Goal: Information Seeking & Learning: Learn about a topic

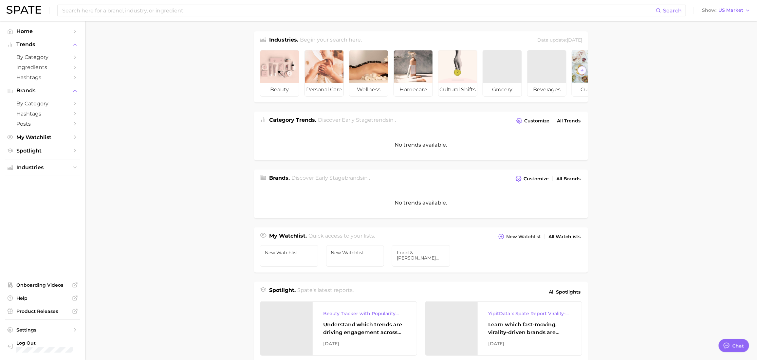
scroll to position [61, 0]
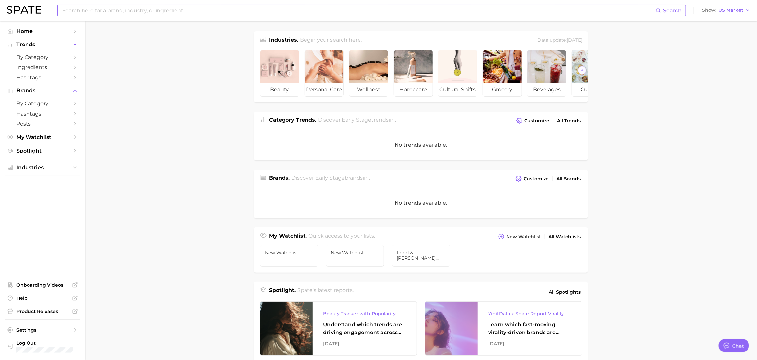
click at [139, 13] on input at bounding box center [359, 10] width 594 height 11
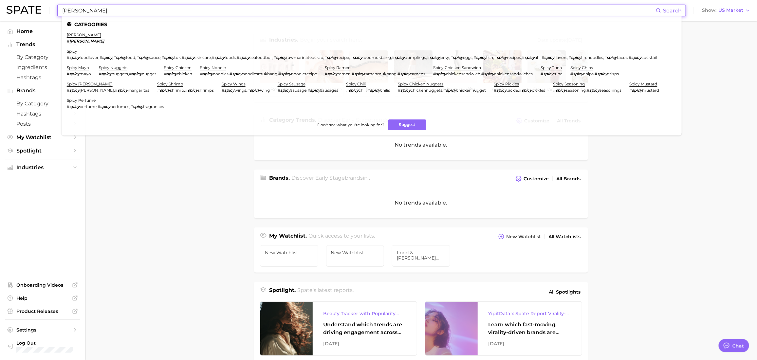
type input "[PERSON_NAME]"
click at [82, 39] on em "[PERSON_NAME]" at bounding box center [86, 41] width 35 height 5
click at [82, 35] on link "[PERSON_NAME]" at bounding box center [84, 34] width 34 height 5
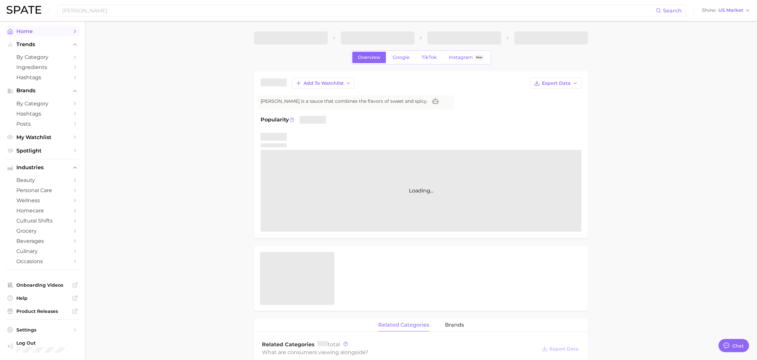
type textarea "x"
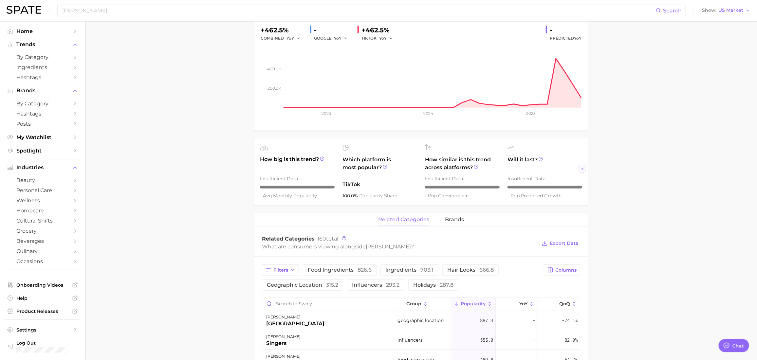
scroll to position [0, 2]
click at [629, 202] on main "Overview Google TikTok Instagram Beta [PERSON_NAME] Add to Watchlist Export Dat…" at bounding box center [421, 306] width 672 height 784
click at [642, 203] on main "Overview Google TikTok Instagram Beta [PERSON_NAME] Add to Watchlist Export Dat…" at bounding box center [421, 306] width 672 height 784
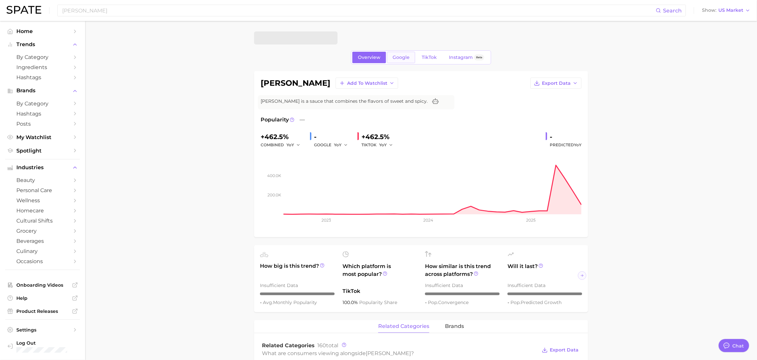
click at [393, 60] on span "Google" at bounding box center [401, 58] width 17 height 6
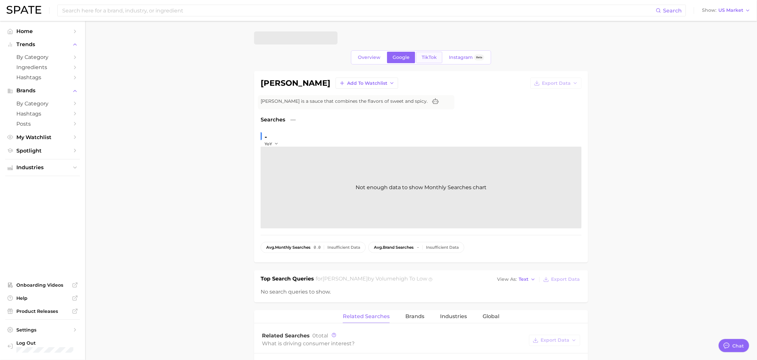
click at [432, 57] on span "TikTok" at bounding box center [429, 58] width 15 height 6
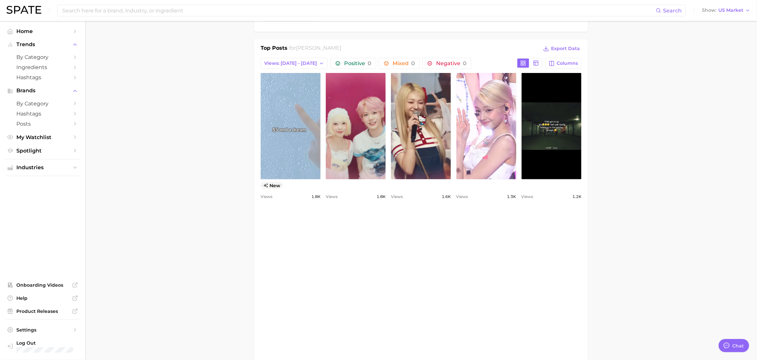
scroll to position [290, 0]
click at [313, 173] on link "view post on TikTok" at bounding box center [291, 126] width 60 height 106
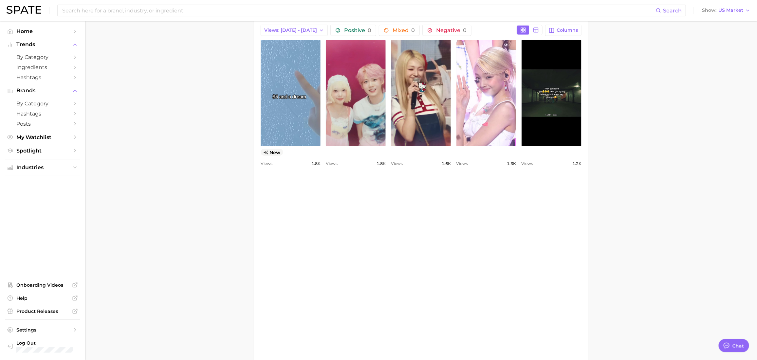
scroll to position [325, 0]
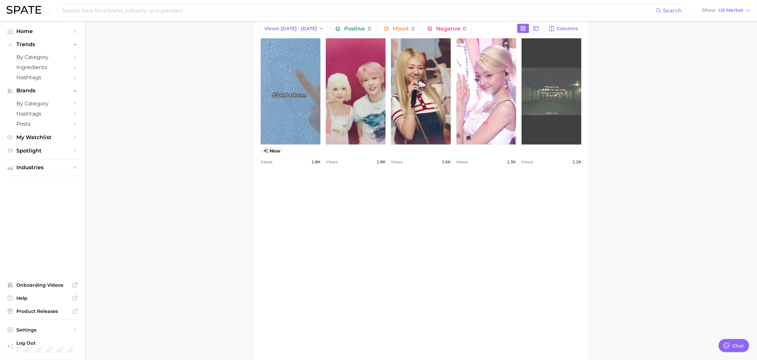
click at [522, 145] on link "view post on TikTok" at bounding box center [552, 91] width 60 height 106
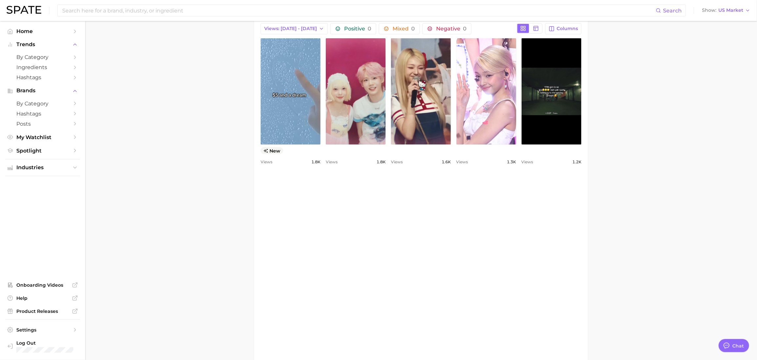
click at [418, 145] on div "view post on TikTok new Views 1.8k view post on TikTok Views 1.8k view post on …" at bounding box center [421, 102] width 321 height 128
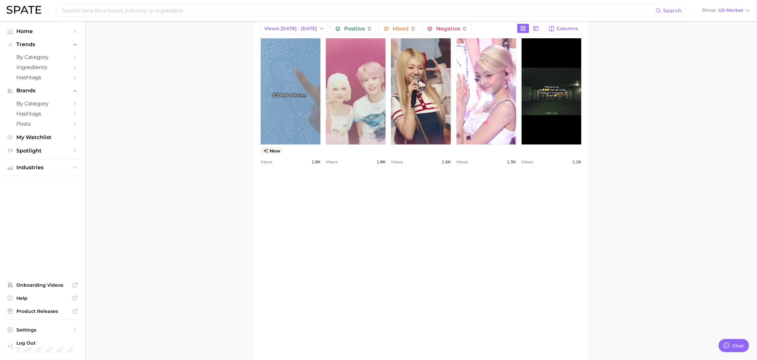
click at [386, 145] on link "view post on TikTok" at bounding box center [356, 91] width 60 height 106
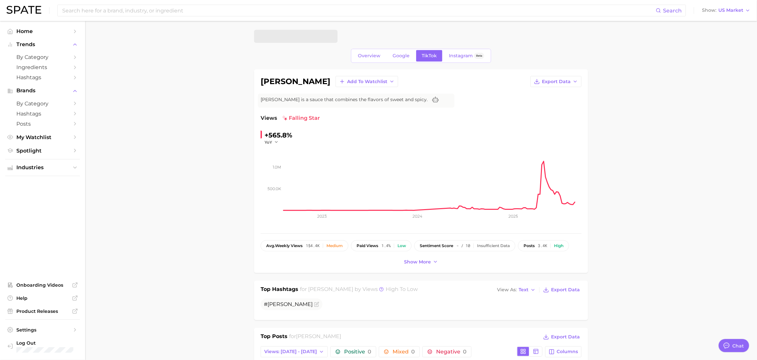
scroll to position [0, 0]
click at [457, 60] on span "Instagram" at bounding box center [461, 58] width 24 height 6
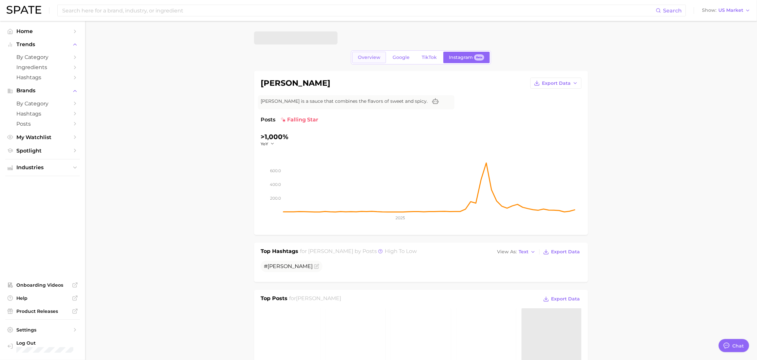
click at [358, 59] on span "Overview" at bounding box center [369, 58] width 23 height 6
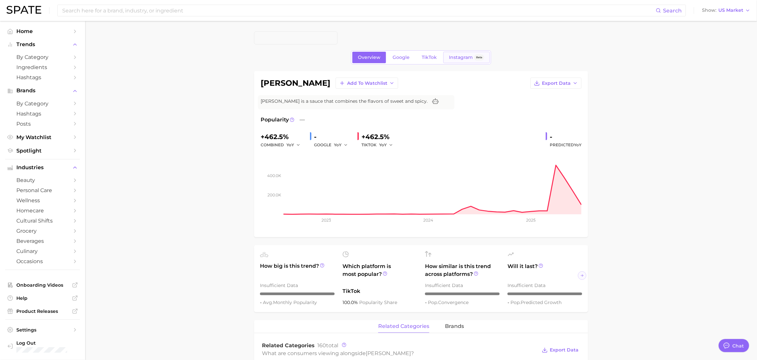
click at [462, 60] on span "Instagram" at bounding box center [461, 58] width 24 height 6
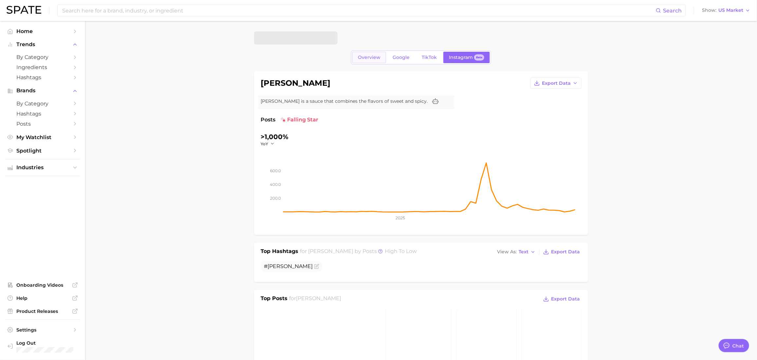
click at [358, 58] on span "Overview" at bounding box center [369, 58] width 23 height 6
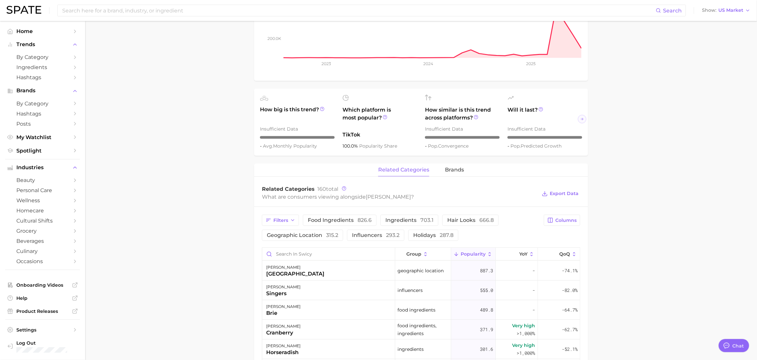
scroll to position [275, 0]
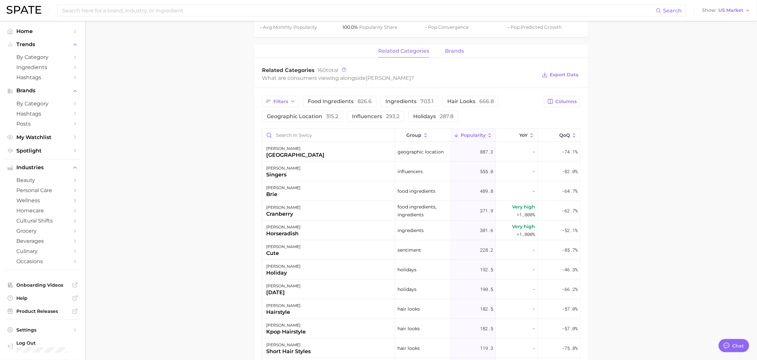
click at [459, 54] on span "brands" at bounding box center [454, 51] width 19 height 6
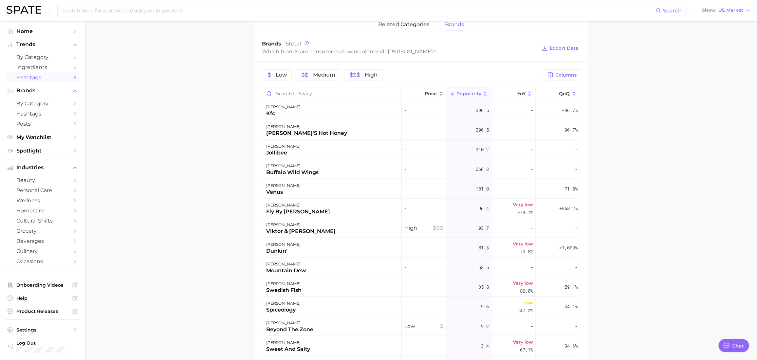
scroll to position [298, 0]
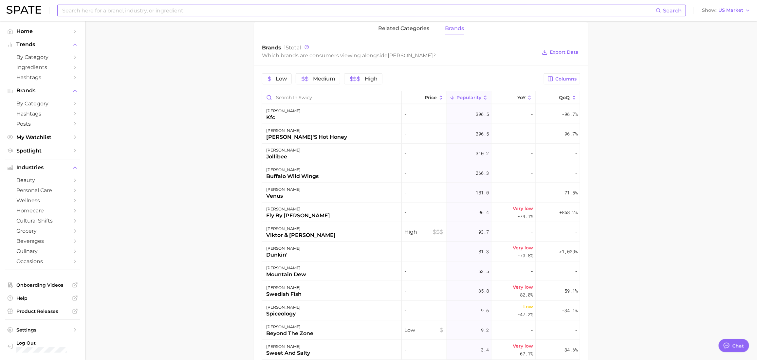
click at [91, 10] on input at bounding box center [359, 10] width 594 height 11
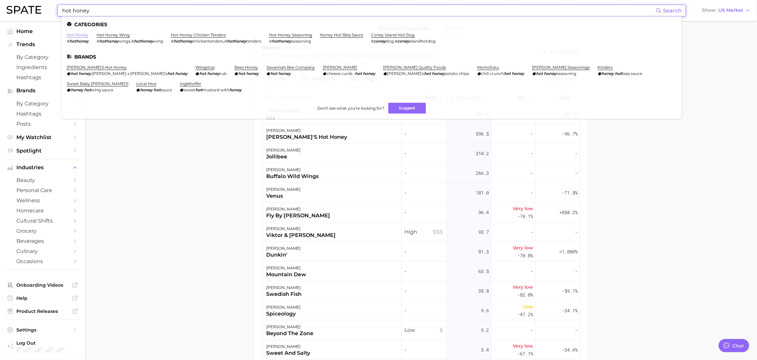
type input "hot honey"
click at [88, 36] on link "hot honey" at bounding box center [78, 34] width 22 height 5
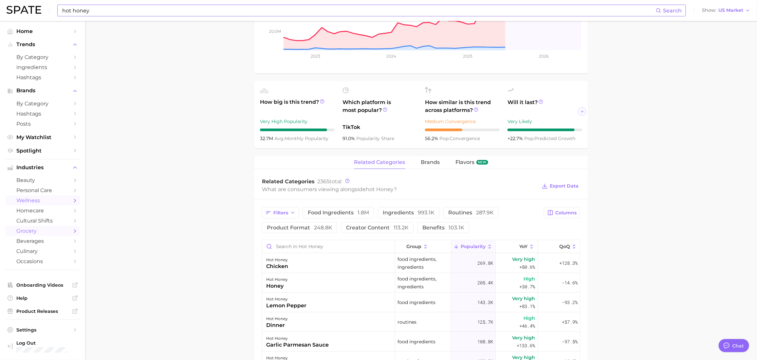
scroll to position [184, 0]
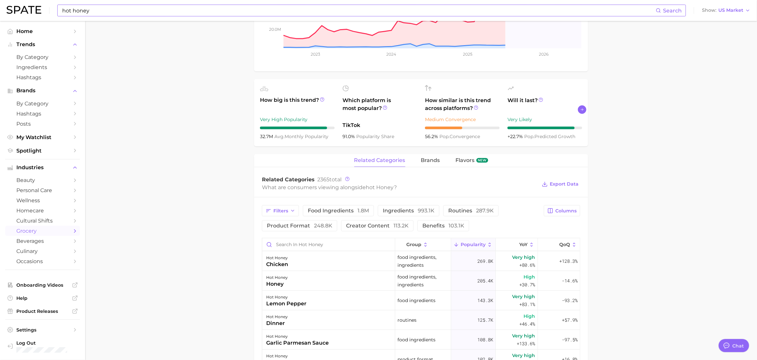
click at [585, 114] on button "Scroll Right" at bounding box center [582, 109] width 9 height 9
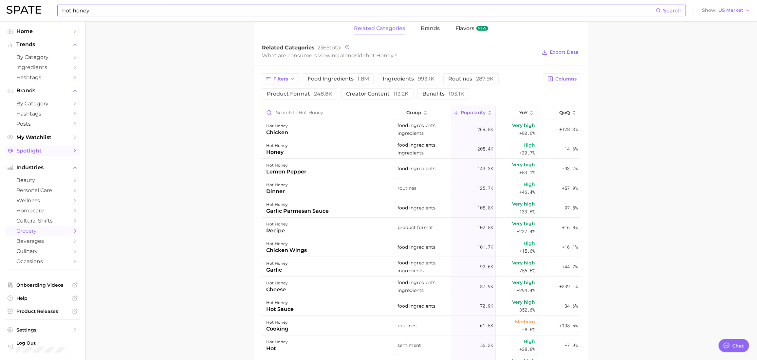
scroll to position [315, 0]
drag, startPoint x: 416, startPoint y: 65, endPoint x: 438, endPoint y: 66, distance: 22.0
click at [431, 36] on div "related categories brands Flavors new" at bounding box center [421, 29] width 334 height 13
click at [435, 32] on span "brands" at bounding box center [430, 30] width 19 height 6
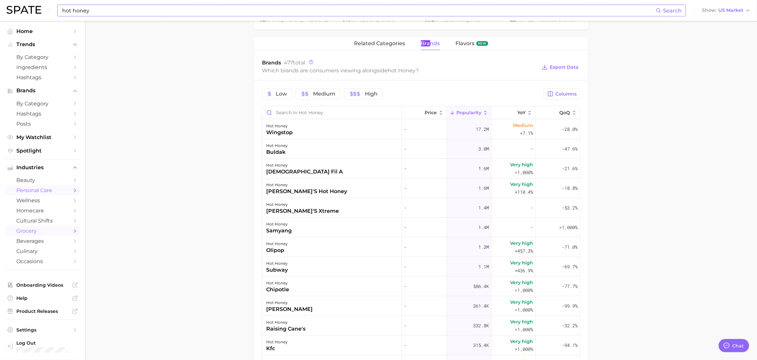
scroll to position [294, 0]
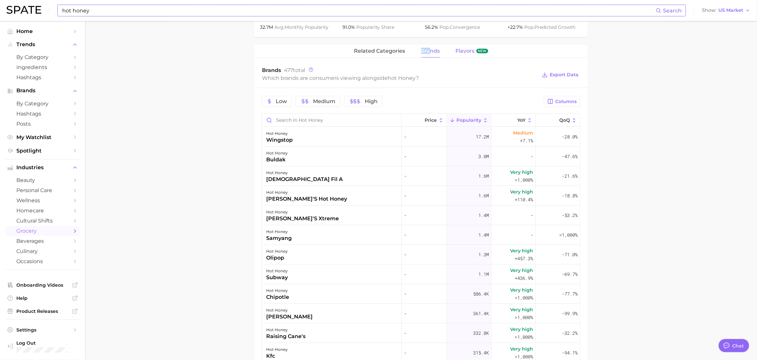
click at [456, 54] on span "Flavors" at bounding box center [465, 51] width 19 height 6
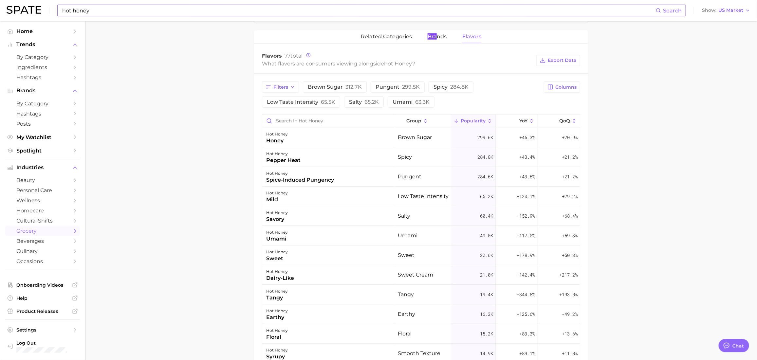
scroll to position [270, 0]
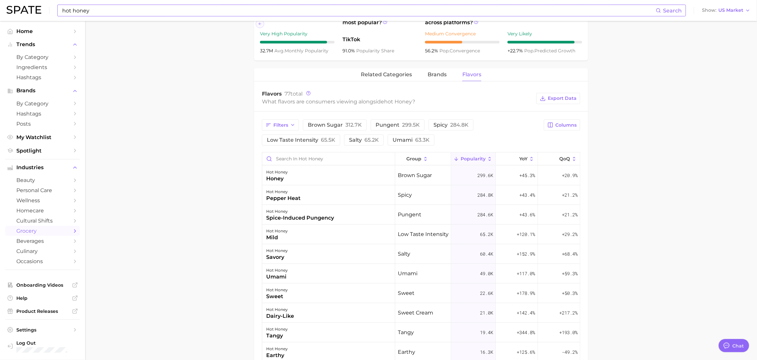
click at [76, 14] on input "hot honey" at bounding box center [359, 10] width 594 height 11
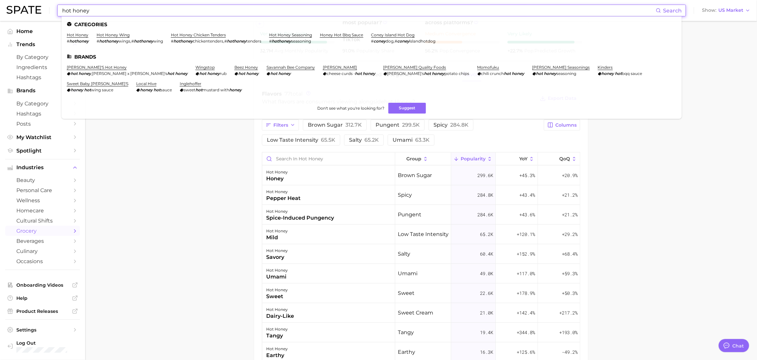
click at [76, 14] on input "hot honey" at bounding box center [359, 10] width 594 height 11
click at [78, 11] on input "hot honey" at bounding box center [359, 10] width 594 height 11
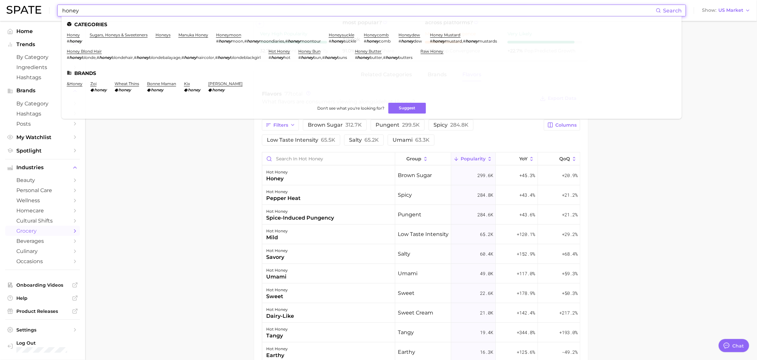
type input "honey"
click at [84, 30] on ul "Categories honey # honey sugars, honeys & sweeteners honeys manuka honey honeym…" at bounding box center [372, 67] width 620 height 102
click at [80, 34] on link "honey" at bounding box center [73, 34] width 13 height 5
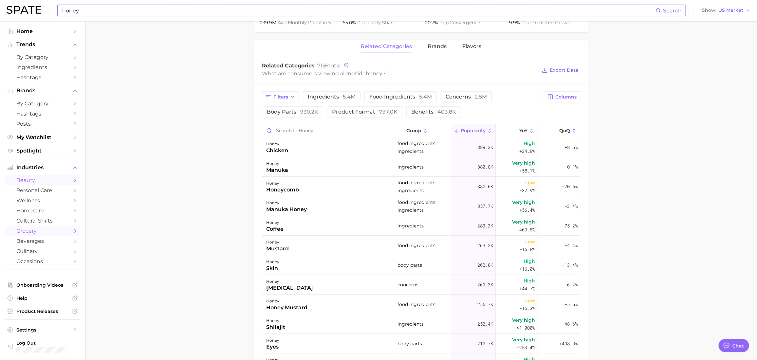
scroll to position [297, 0]
click at [432, 50] on span "brands" at bounding box center [437, 48] width 19 height 6
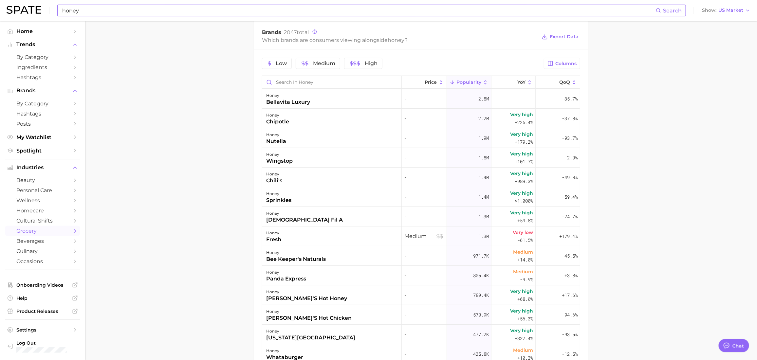
scroll to position [214, 0]
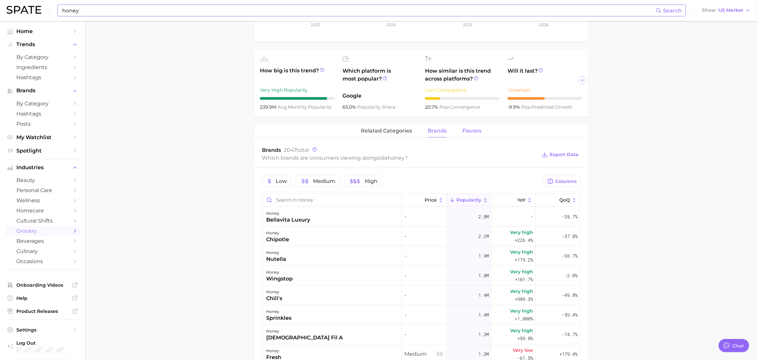
click at [464, 134] on span "Flavors" at bounding box center [471, 131] width 19 height 6
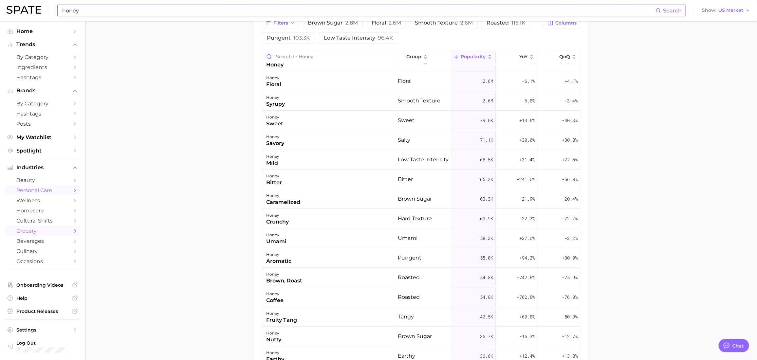
scroll to position [52, 0]
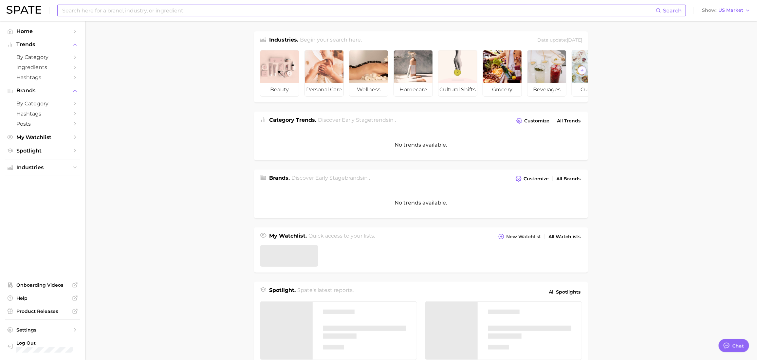
click at [176, 9] on input at bounding box center [359, 10] width 594 height 11
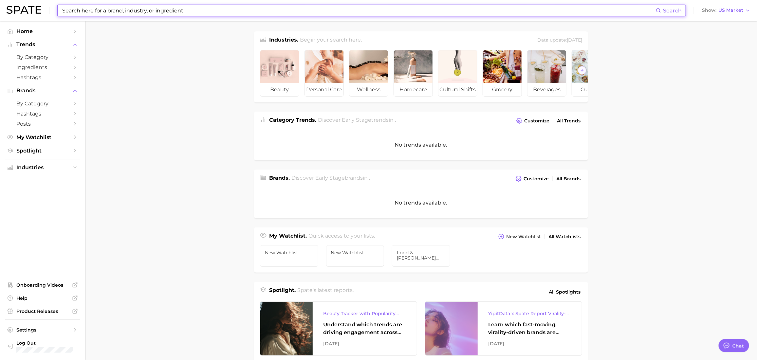
scroll to position [61, 0]
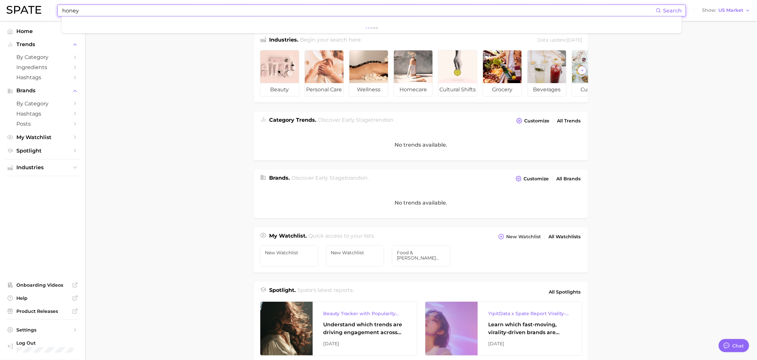
type input "honey"
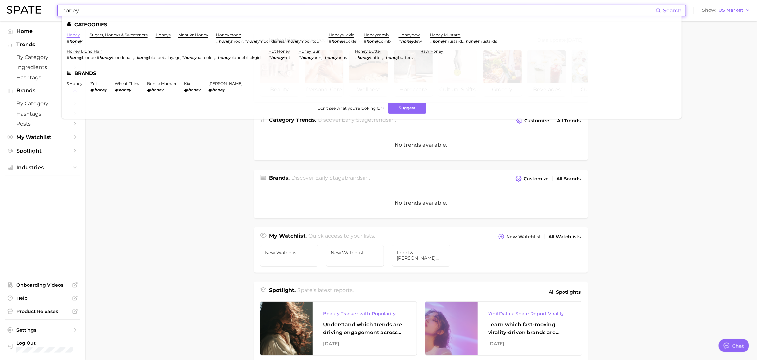
click at [80, 35] on link "honey" at bounding box center [73, 34] width 13 height 5
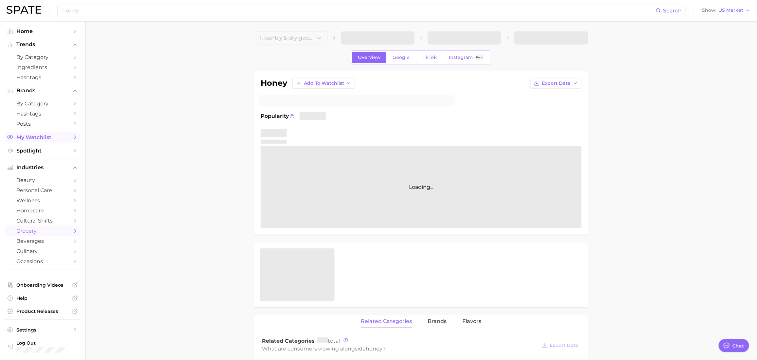
type textarea "x"
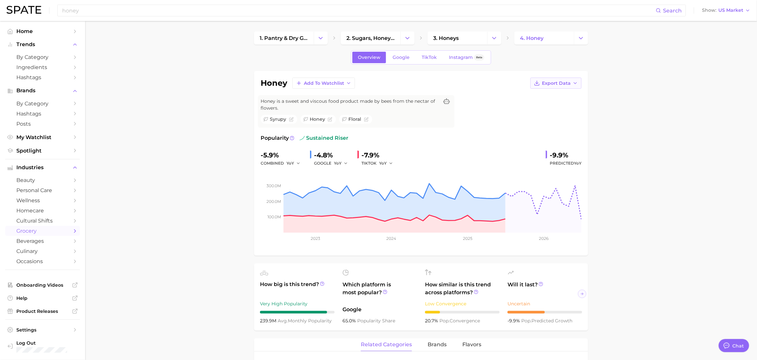
click at [544, 86] on span "Export Data" at bounding box center [556, 84] width 29 height 6
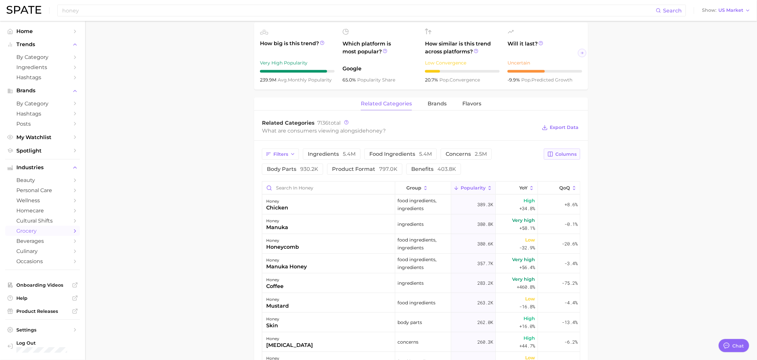
scroll to position [263, 0]
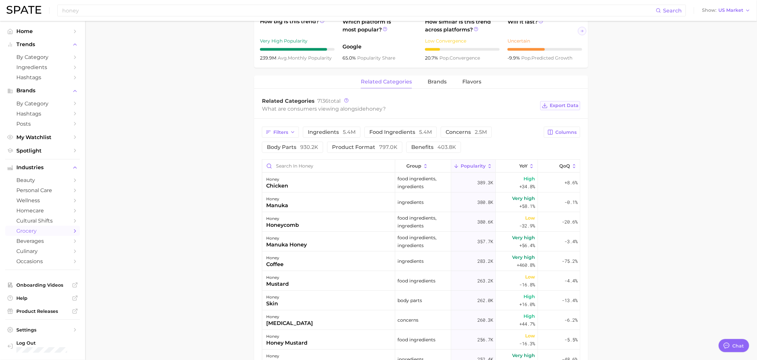
click at [559, 108] on span "Export Data" at bounding box center [564, 106] width 29 height 6
click at [439, 85] on span "brands" at bounding box center [437, 82] width 19 height 6
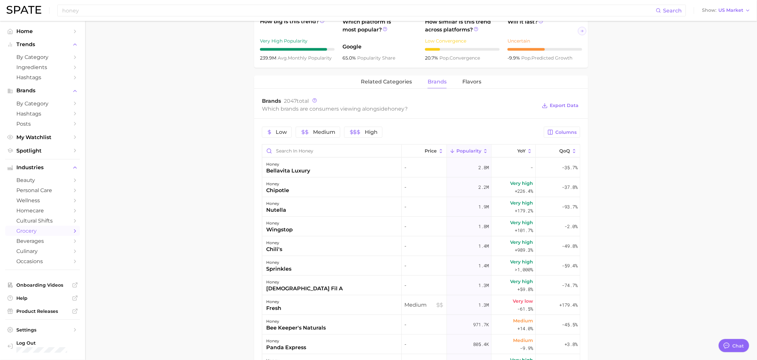
click at [677, 331] on main "1. pantry & dry goods 2. sugars, honeys & sweeteners 3. honeys 4. honey Overvie…" at bounding box center [421, 151] width 672 height 787
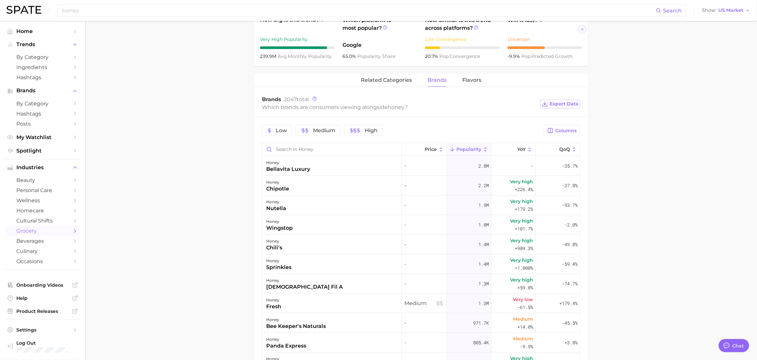
drag, startPoint x: 564, startPoint y: 128, endPoint x: 564, endPoint y: 143, distance: 15.1
click at [564, 117] on div "Brands 2047 total Which brands are consumers viewing alongside honey ? Export D…" at bounding box center [421, 104] width 334 height 26
click at [561, 107] on span "Export Data" at bounding box center [564, 104] width 29 height 6
click at [471, 83] on span "Flavors" at bounding box center [471, 80] width 19 height 6
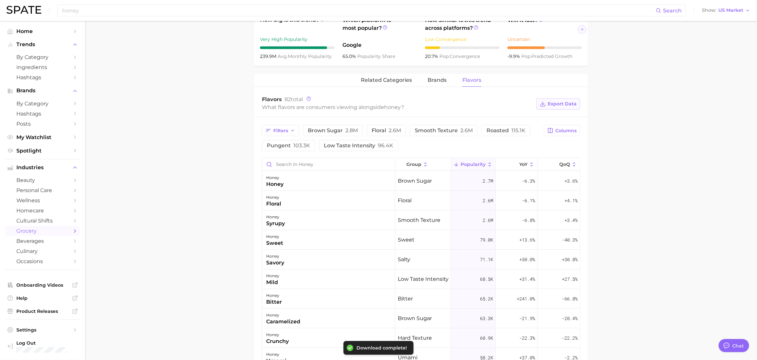
click at [556, 107] on span "Export Data" at bounding box center [562, 104] width 29 height 6
click at [76, 13] on input "honey" at bounding box center [359, 10] width 594 height 11
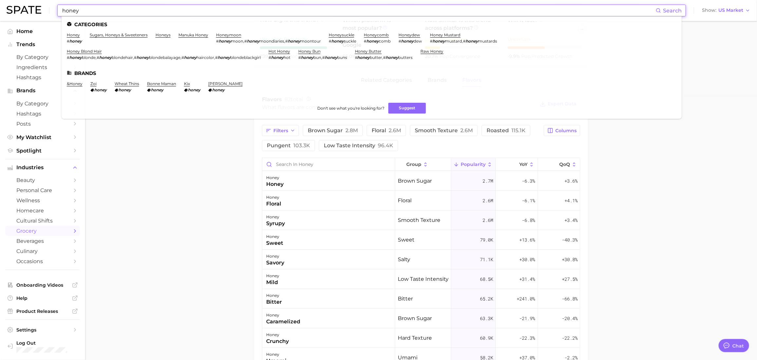
click at [71, 9] on input "honey" at bounding box center [359, 10] width 594 height 11
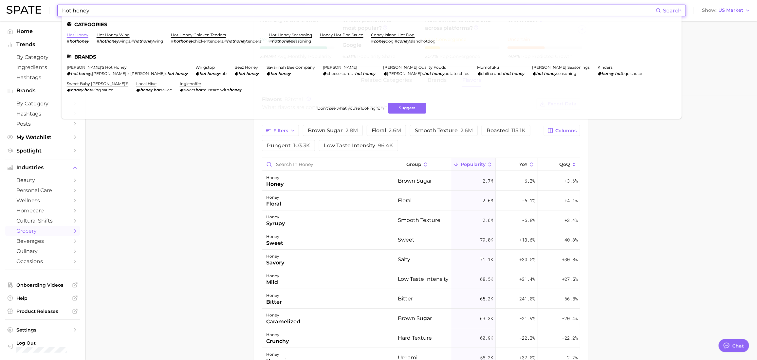
click at [84, 34] on link "hot honey" at bounding box center [78, 34] width 22 height 5
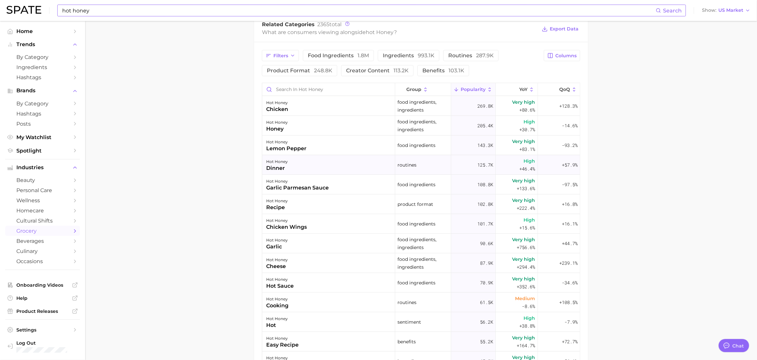
scroll to position [346, 0]
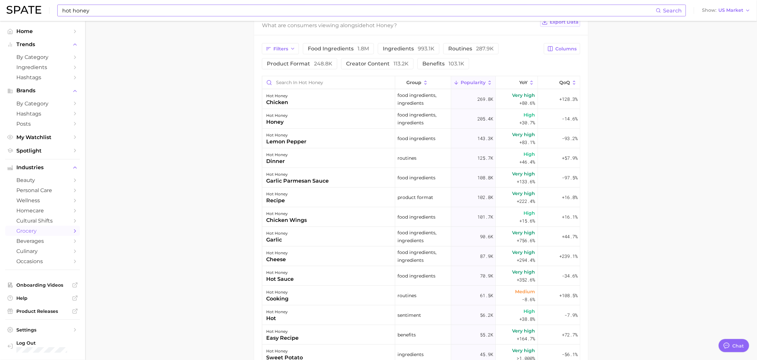
click at [567, 27] on button "Export Data" at bounding box center [560, 22] width 40 height 9
drag, startPoint x: 426, startPoint y: 35, endPoint x: 435, endPoint y: 35, distance: 8.5
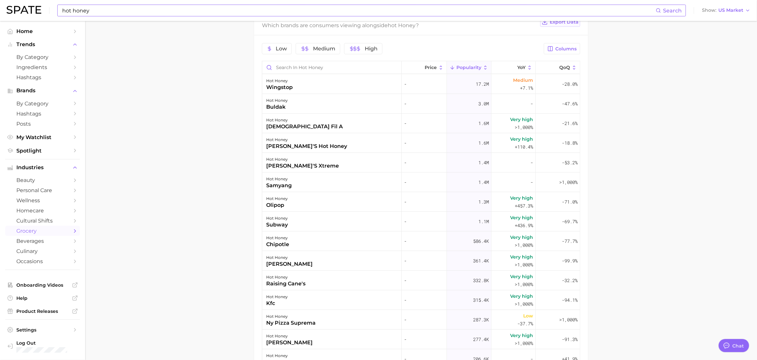
click at [575, 25] on span "Export Data" at bounding box center [564, 22] width 29 height 6
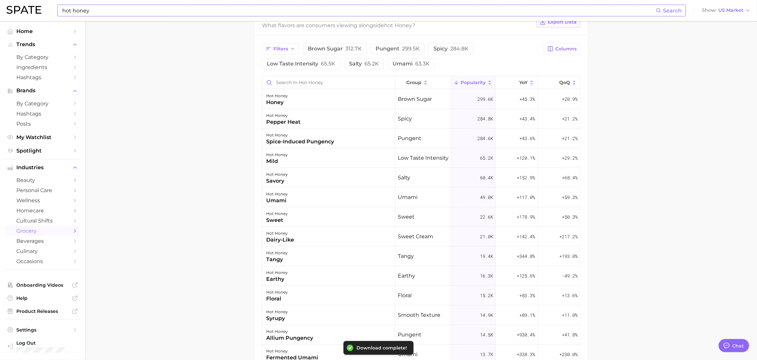
click at [574, 28] on button "Export Data" at bounding box center [558, 22] width 44 height 11
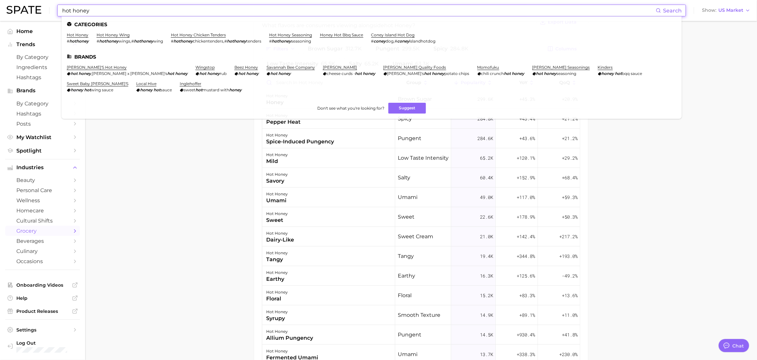
click at [153, 15] on input "hot honey" at bounding box center [359, 10] width 594 height 11
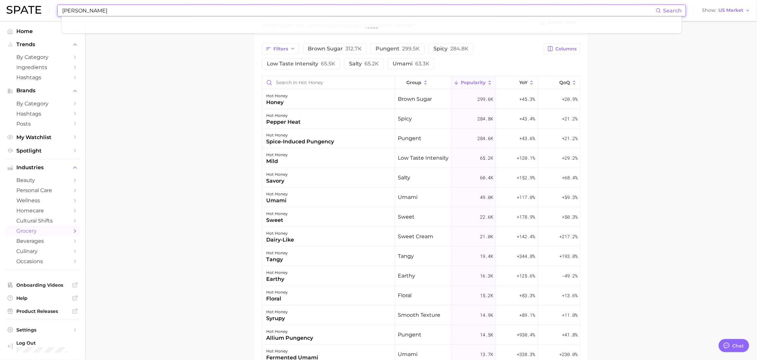
type input "[PERSON_NAME]"
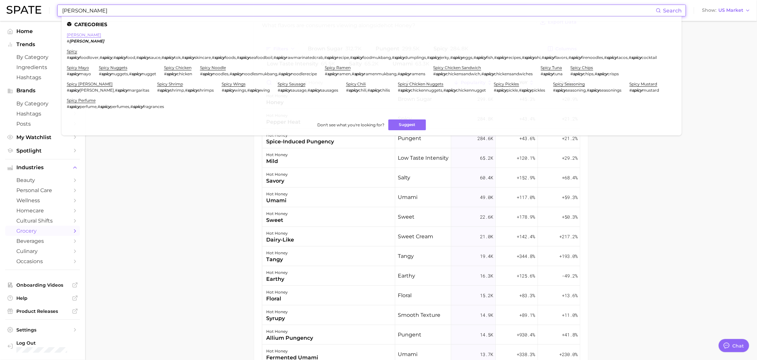
click at [82, 35] on link "[PERSON_NAME]" at bounding box center [84, 34] width 34 height 5
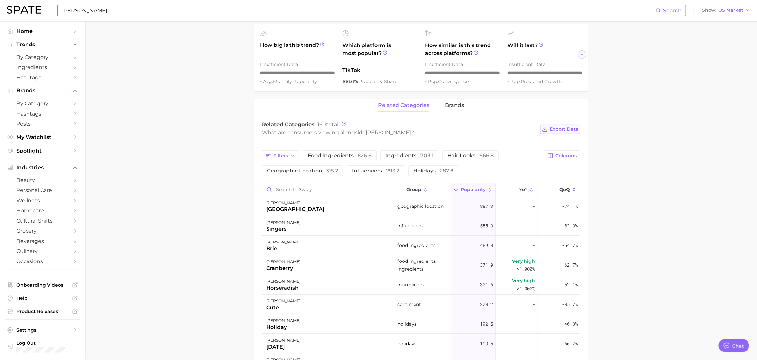
scroll to position [221, 0]
click at [555, 134] on button "Export Data" at bounding box center [560, 128] width 40 height 9
click at [458, 108] on span "brands" at bounding box center [454, 105] width 19 height 6
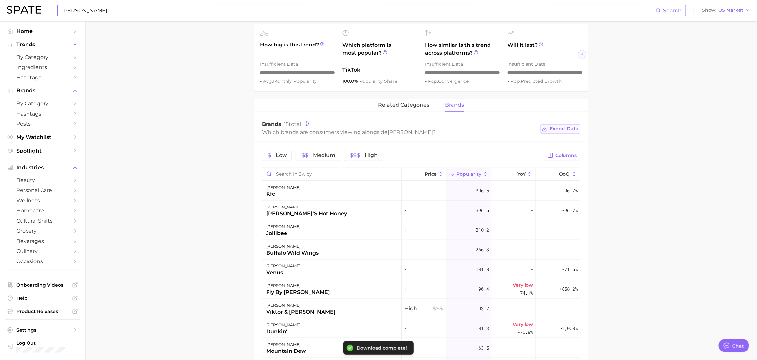
click at [555, 134] on button "Export Data" at bounding box center [560, 128] width 40 height 9
